Goal: Task Accomplishment & Management: Use online tool/utility

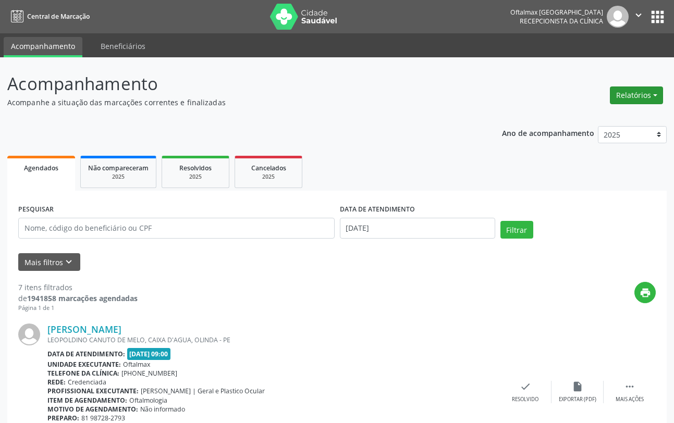
click at [632, 96] on button "Relatórios" at bounding box center [636, 96] width 53 height 18
click at [600, 116] on link "Agendamentos" at bounding box center [608, 118] width 112 height 15
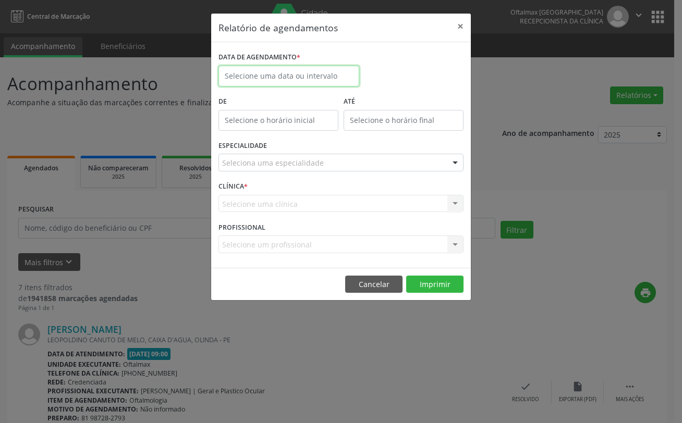
click at [326, 76] on input "text" at bounding box center [289, 76] width 141 height 21
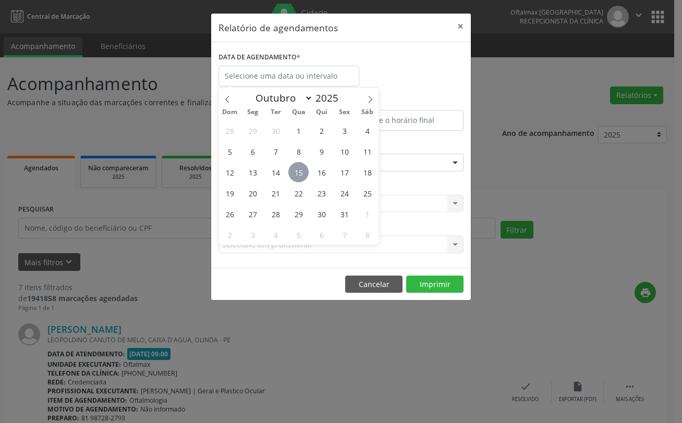
click at [299, 171] on span "15" at bounding box center [298, 172] width 20 height 20
type input "[DATE]"
click at [326, 173] on span "16" at bounding box center [321, 172] width 20 height 20
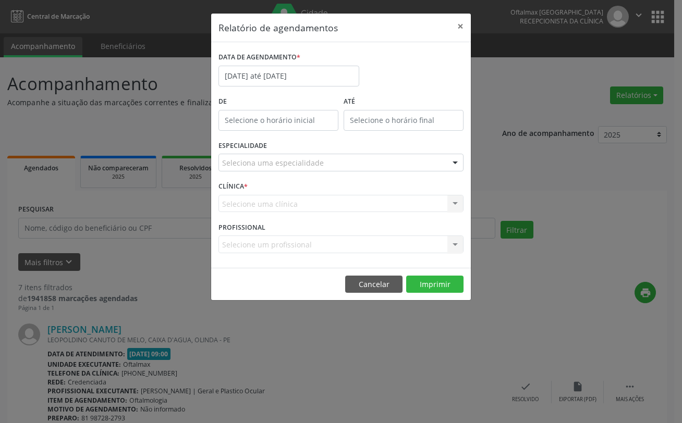
click at [265, 120] on input "text" at bounding box center [279, 120] width 120 height 21
click at [294, 151] on span at bounding box center [293, 148] width 7 height 10
type input "11:00"
type input "11"
click at [294, 151] on span at bounding box center [293, 148] width 7 height 10
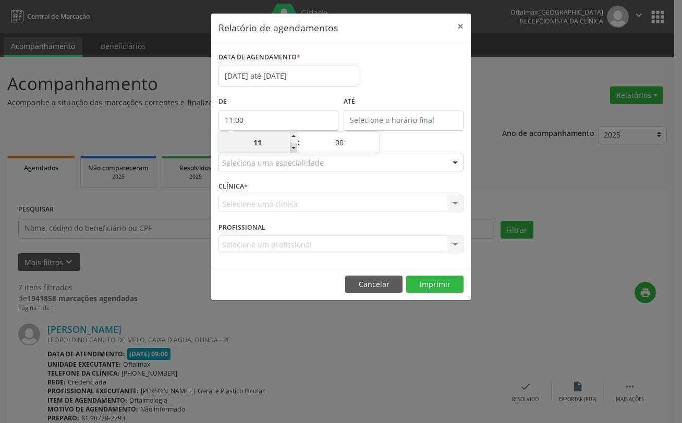
type input "10:00"
type input "10"
click at [294, 151] on span at bounding box center [293, 148] width 7 height 10
type input "09:00"
type input "09"
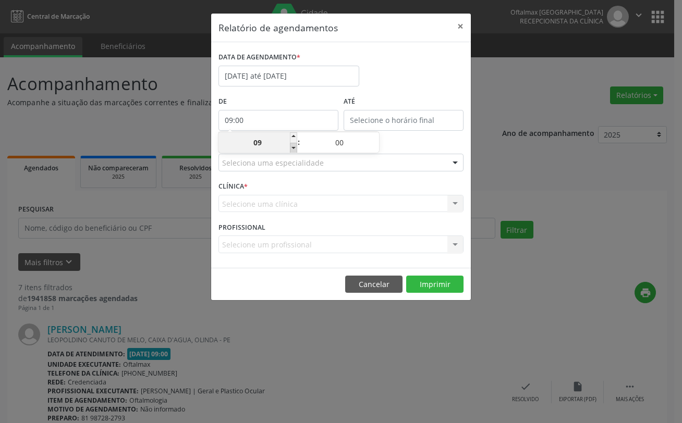
click at [294, 151] on span at bounding box center [293, 148] width 7 height 10
type input "08:00"
type input "08"
click at [294, 149] on span at bounding box center [293, 148] width 7 height 10
type input "07:00"
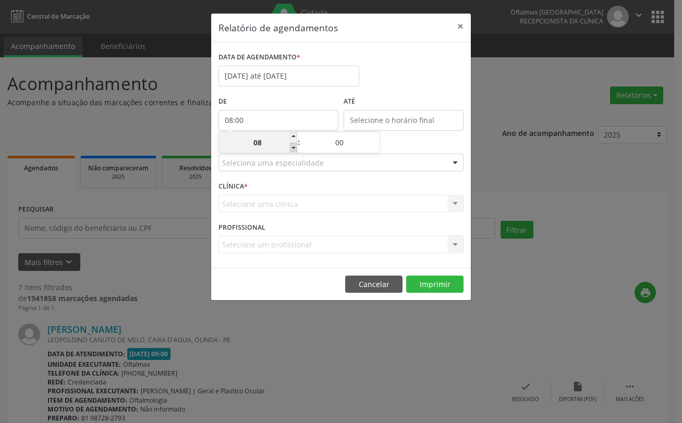
type input "07"
click at [294, 148] on span at bounding box center [293, 148] width 7 height 10
type input "06:00"
type input "06"
click at [294, 148] on span at bounding box center [293, 148] width 7 height 10
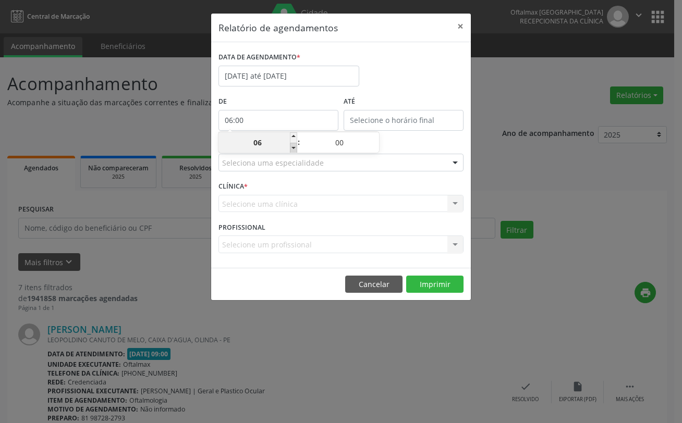
type input "05:00"
type input "05"
click at [407, 121] on body "Central de Marcação [GEOGRAPHIC_DATA] Recepcionista da clínica  Configurações …" at bounding box center [341, 211] width 682 height 423
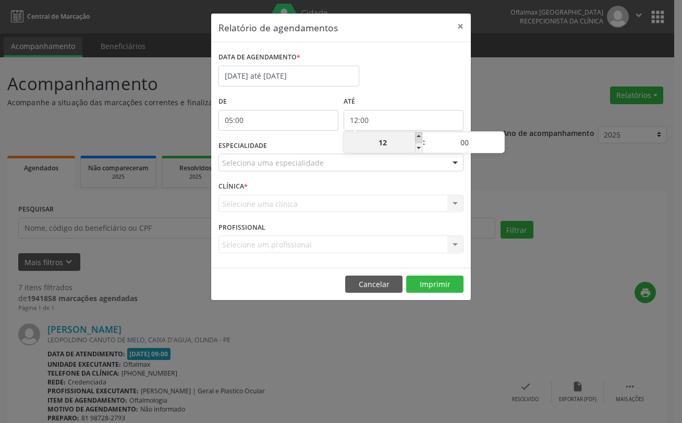
click at [419, 137] on span at bounding box center [418, 137] width 7 height 10
type input "13:00"
type input "13"
click at [419, 137] on span at bounding box center [418, 137] width 7 height 10
type input "14:00"
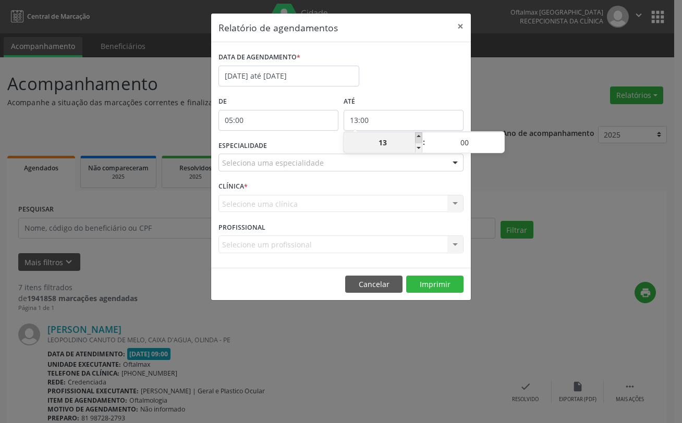
type input "14"
click at [419, 137] on span at bounding box center [418, 137] width 7 height 10
type input "15:00"
type input "15"
click at [419, 137] on span at bounding box center [418, 137] width 7 height 10
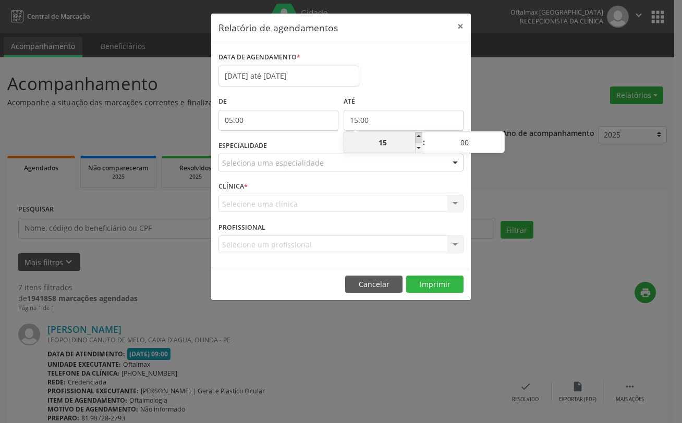
type input "16:00"
type input "16"
click at [419, 137] on span at bounding box center [418, 137] width 7 height 10
type input "17:00"
type input "17"
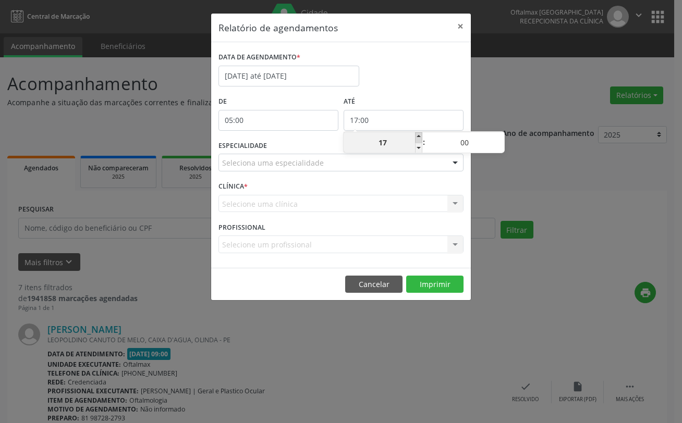
click at [419, 137] on span at bounding box center [418, 137] width 7 height 10
type input "18:00"
type input "18"
click at [419, 137] on span at bounding box center [418, 137] width 7 height 10
type input "19:00"
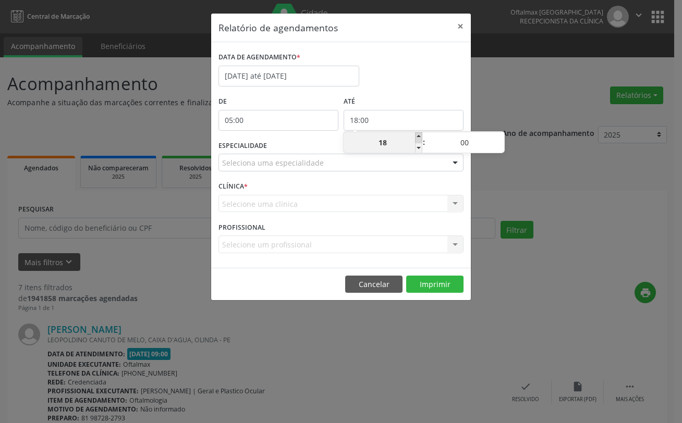
type input "19"
click at [419, 137] on span at bounding box center [418, 137] width 7 height 10
type input "20:00"
type input "20"
click at [419, 137] on span at bounding box center [418, 137] width 7 height 10
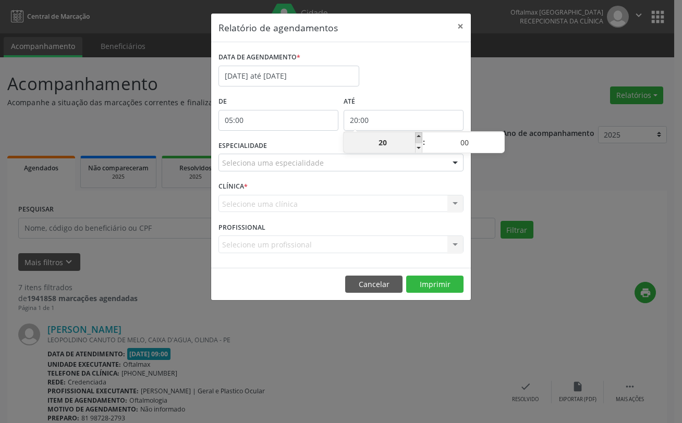
type input "21:00"
type input "21"
click at [419, 137] on span at bounding box center [418, 137] width 7 height 10
type input "22:00"
type input "22"
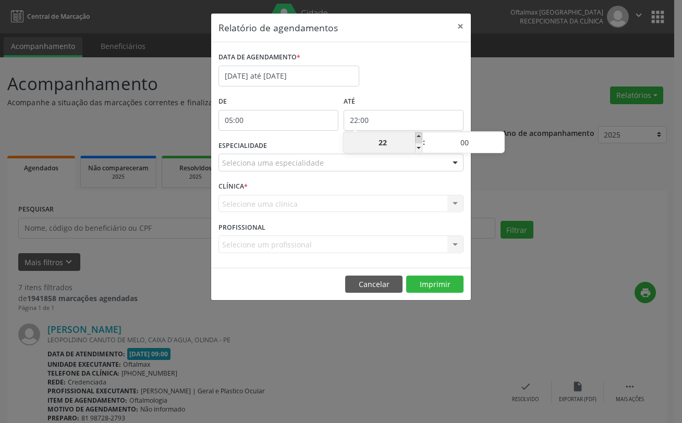
click at [419, 137] on span at bounding box center [418, 137] width 7 height 10
type input "23:00"
type input "23"
click at [419, 137] on span at bounding box center [418, 137] width 7 height 10
type input "05:00"
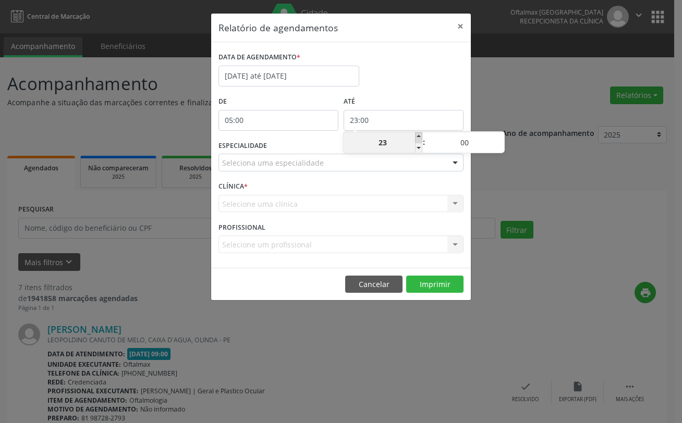
type input "05"
click at [418, 135] on span at bounding box center [418, 137] width 7 height 10
type input "06:00"
type input "06"
click at [418, 135] on span at bounding box center [418, 137] width 7 height 10
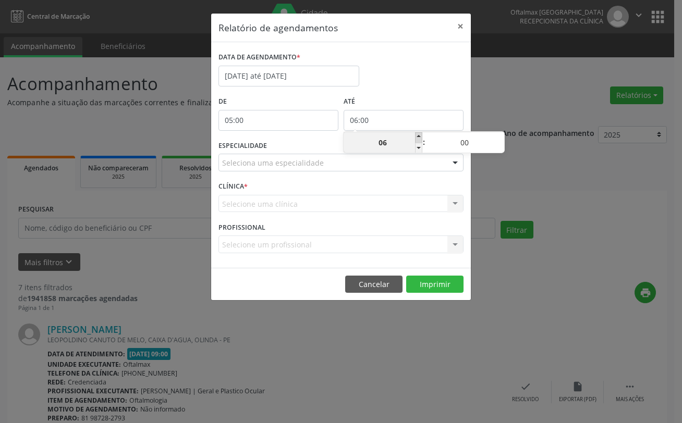
type input "07:00"
type input "07"
click at [418, 135] on span at bounding box center [418, 137] width 7 height 10
type input "08:00"
type input "08"
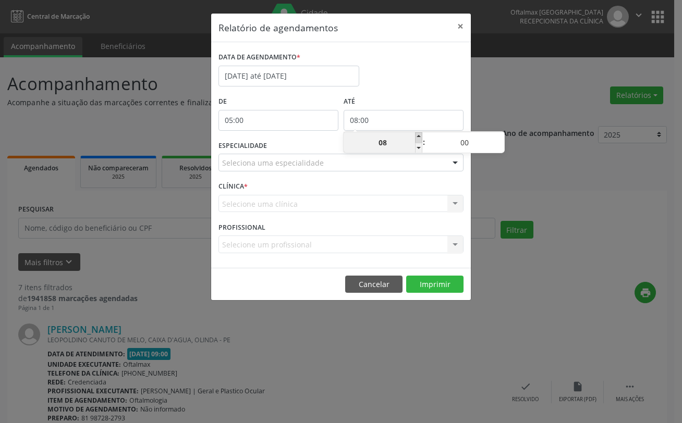
click at [418, 135] on span at bounding box center [418, 137] width 7 height 10
type input "09:00"
type input "09"
click at [418, 135] on span at bounding box center [418, 137] width 7 height 10
type input "10:00"
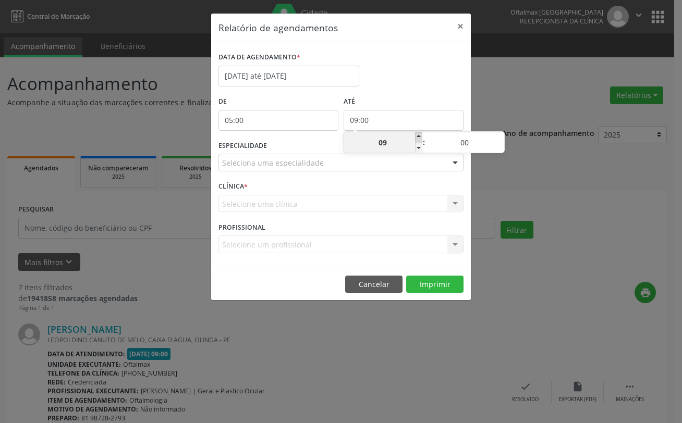
type input "10"
click at [418, 135] on span at bounding box center [418, 137] width 7 height 10
type input "11:00"
type input "11"
click at [418, 135] on span at bounding box center [418, 137] width 7 height 10
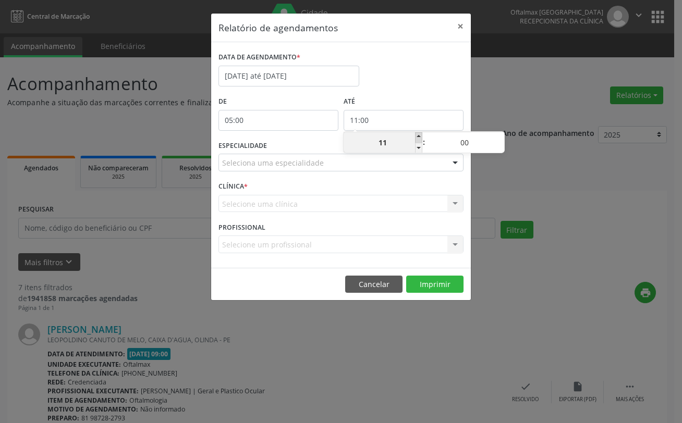
type input "12:00"
type input "12"
click at [418, 135] on span at bounding box center [418, 137] width 7 height 10
type input "13:00"
type input "13"
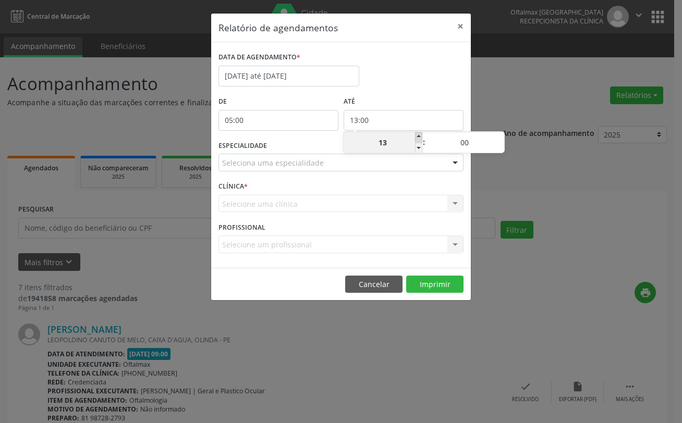
click at [418, 135] on span at bounding box center [418, 137] width 7 height 10
type input "14:00"
type input "14"
click at [418, 135] on span at bounding box center [418, 137] width 7 height 10
type input "15:00"
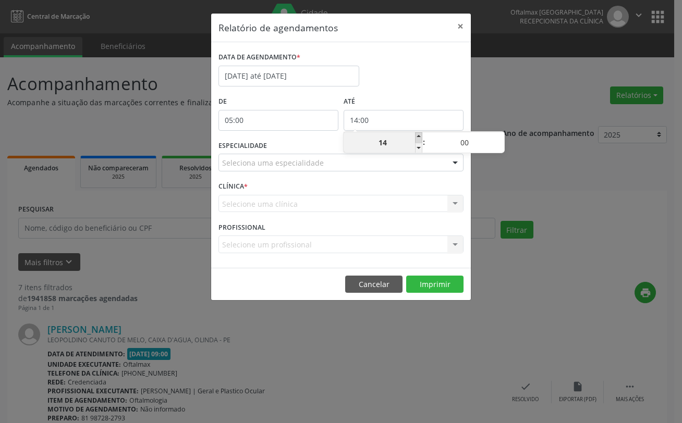
type input "15"
click at [418, 135] on span at bounding box center [418, 137] width 7 height 10
type input "16:00"
type input "16"
click at [418, 135] on span at bounding box center [418, 137] width 7 height 10
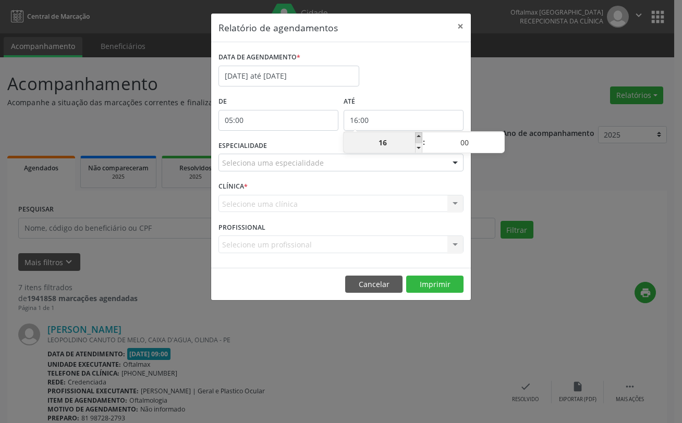
type input "17:00"
type input "17"
click at [418, 135] on span at bounding box center [418, 137] width 7 height 10
type input "18:00"
type input "18"
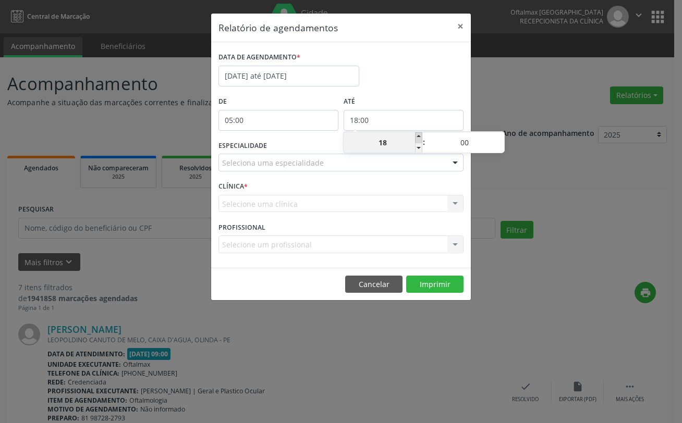
click at [418, 135] on span at bounding box center [418, 137] width 7 height 10
type input "19:00"
type input "19"
click at [418, 135] on span at bounding box center [418, 137] width 7 height 10
type input "20:00"
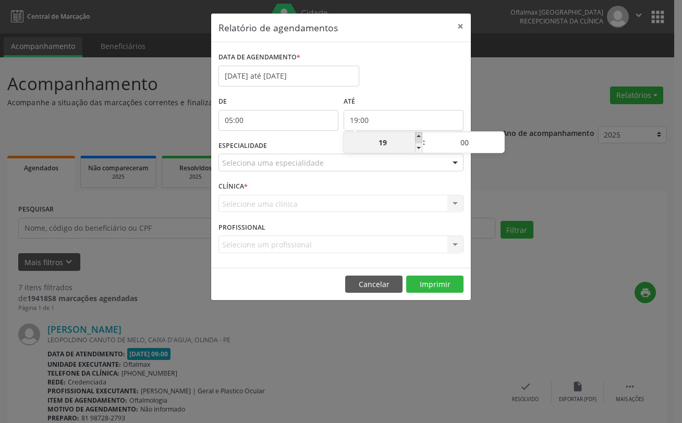
type input "20"
click at [418, 135] on span at bounding box center [418, 137] width 7 height 10
type input "21:00"
type input "21"
click at [418, 135] on span at bounding box center [418, 137] width 7 height 10
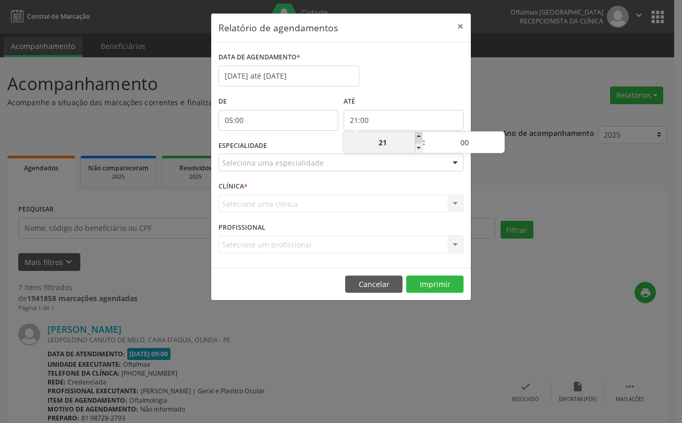
type input "22:00"
type input "22"
click at [418, 135] on span at bounding box center [418, 137] width 7 height 10
type input "23:00"
type input "23"
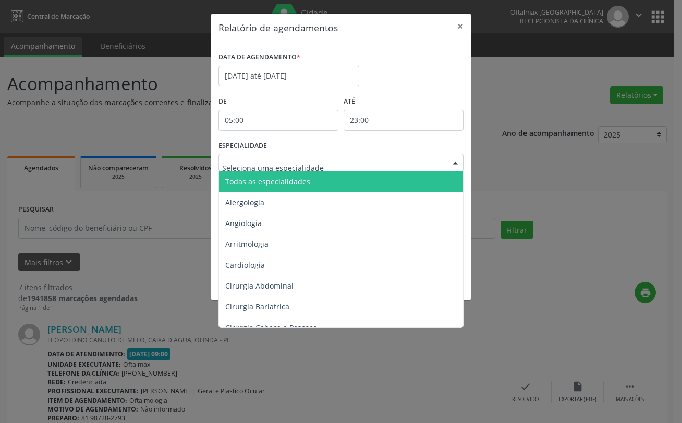
type input "p"
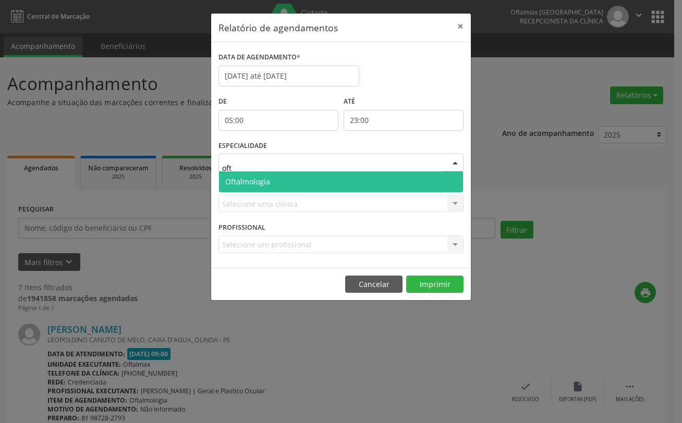
type input "ofta"
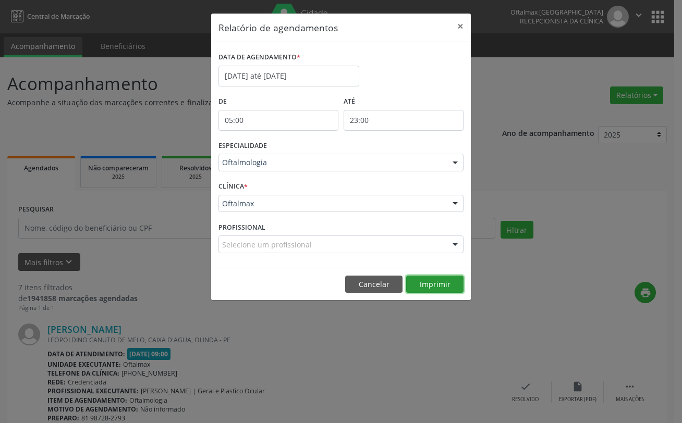
click at [434, 286] on button "Imprimir" at bounding box center [434, 285] width 57 height 18
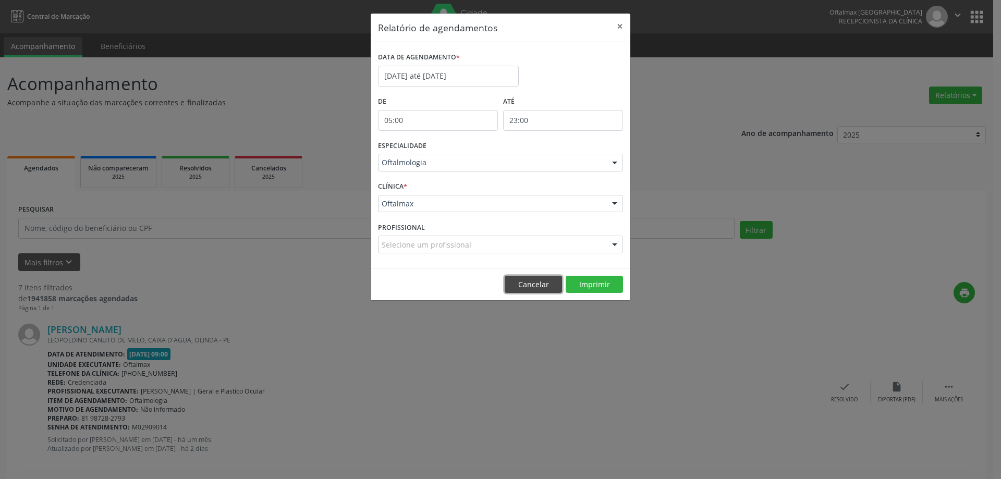
click at [516, 288] on button "Cancelar" at bounding box center [533, 285] width 57 height 18
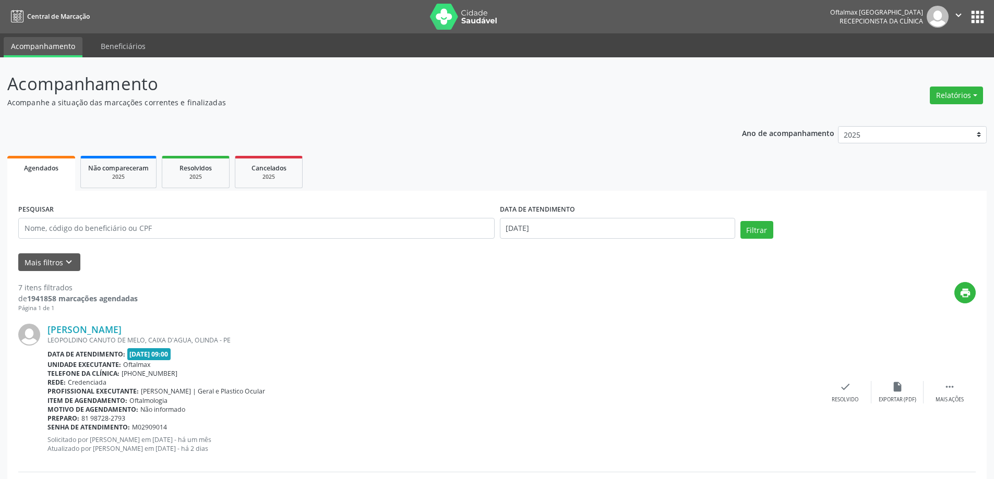
click at [682, 13] on icon "" at bounding box center [957, 14] width 11 height 11
click at [682, 61] on link "Sair" at bounding box center [932, 63] width 72 height 15
